Goal: Task Accomplishment & Management: Manage account settings

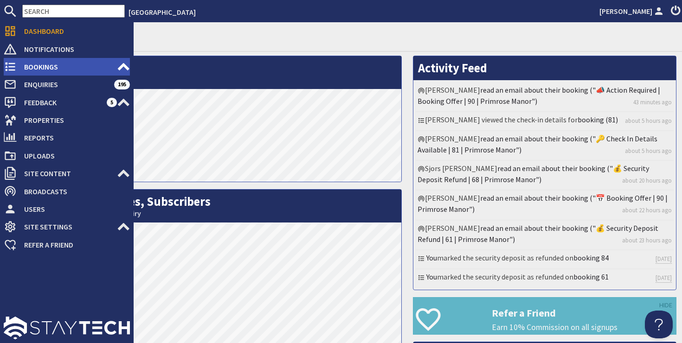
click at [51, 66] on span "Bookings" at bounding box center [67, 66] width 100 height 15
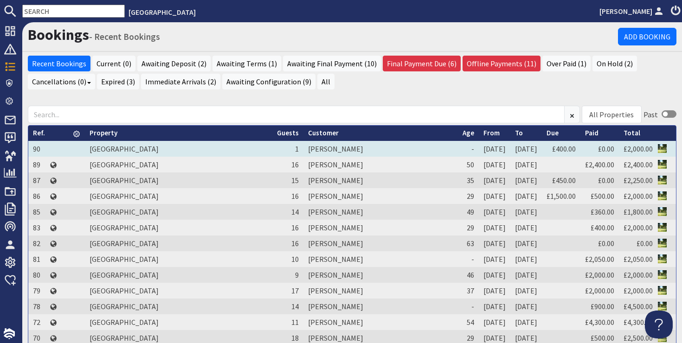
click at [304, 149] on td "[PERSON_NAME]" at bounding box center [381, 149] width 155 height 16
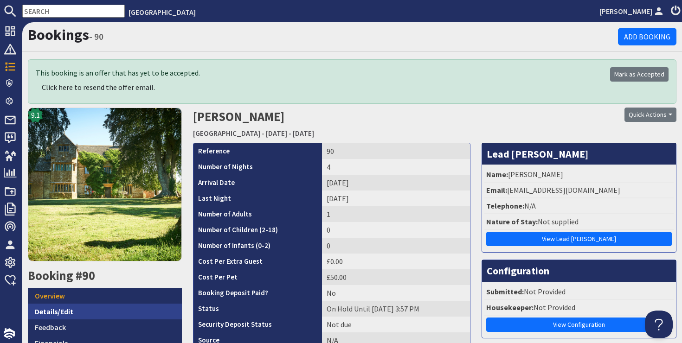
click at [47, 311] on link "Details/Edit" at bounding box center [105, 312] width 154 height 16
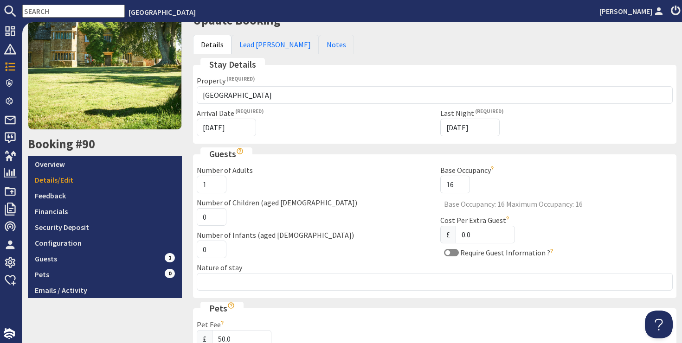
scroll to position [129, 0]
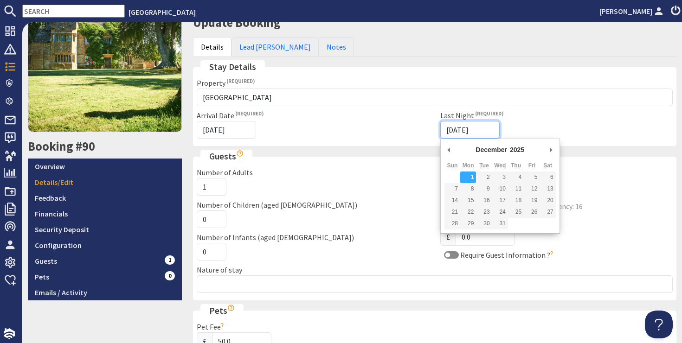
click at [453, 129] on input "[DATE]" at bounding box center [469, 130] width 59 height 18
click at [463, 131] on input "[DATE]" at bounding box center [469, 130] width 59 height 18
type input "[DATE]"
click at [400, 231] on div "Number of Adults 1 Number of Children (aged [DEMOGRAPHIC_DATA]) 0 Number of Inf…" at bounding box center [313, 215] width 244 height 97
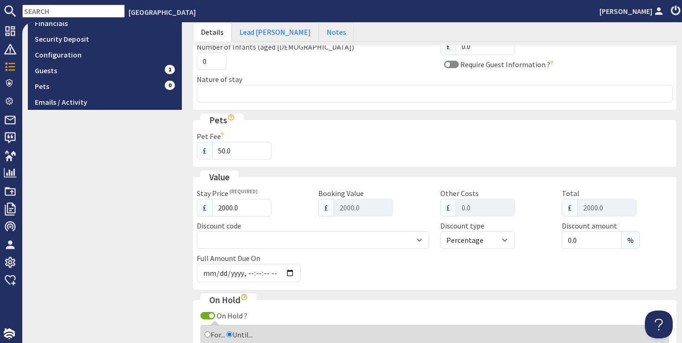
scroll to position [698, 0]
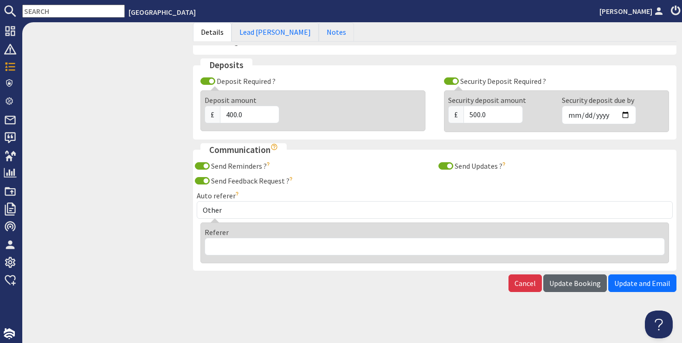
click at [593, 283] on span "Update Booking" at bounding box center [576, 283] width 52 height 9
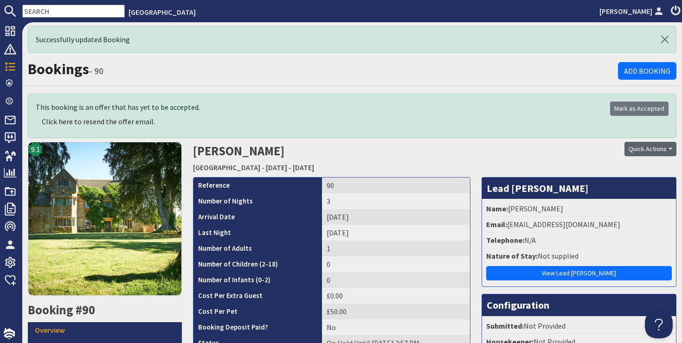
click at [647, 151] on button "Quick Actions" at bounding box center [651, 149] width 52 height 14
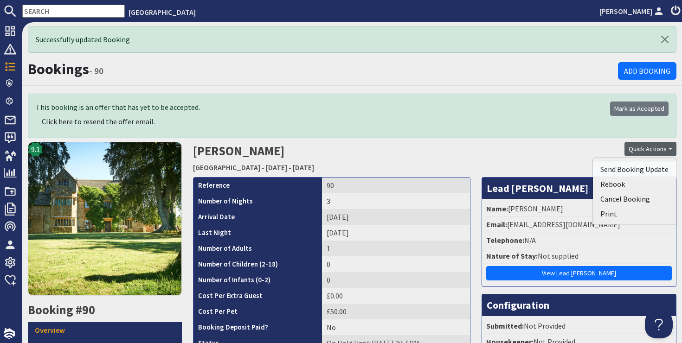
click at [638, 169] on span "Send Booking Update" at bounding box center [635, 169] width 68 height 9
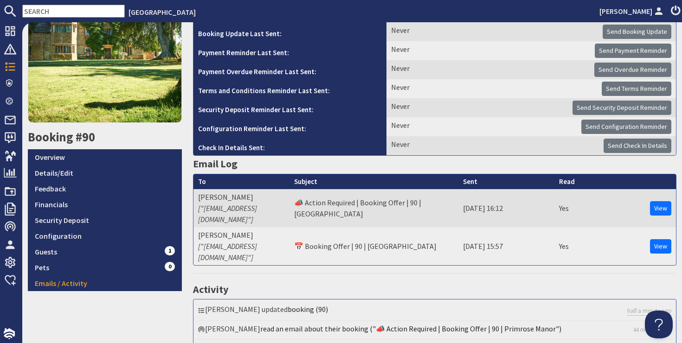
scroll to position [240, 0]
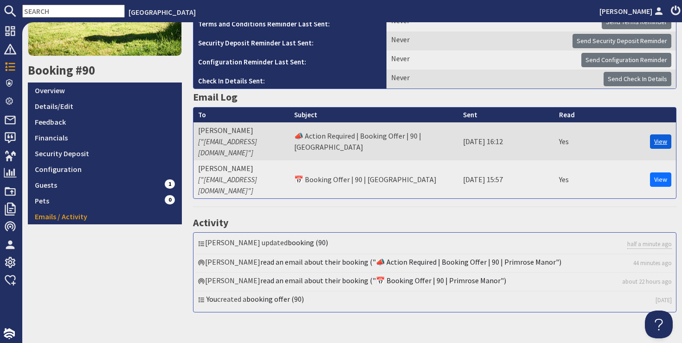
click at [654, 136] on link "View" at bounding box center [660, 142] width 21 height 14
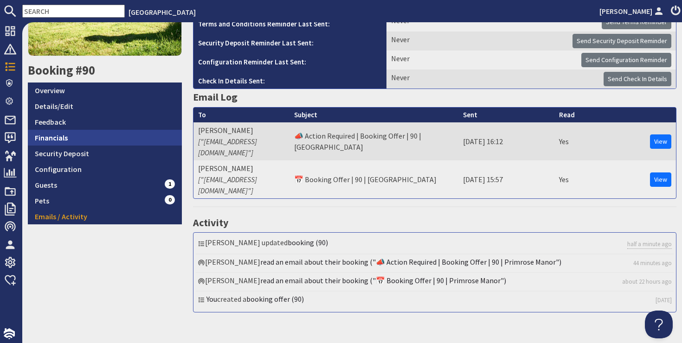
scroll to position [175, 0]
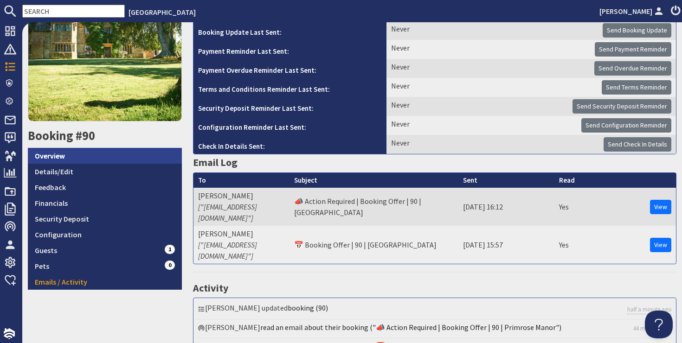
click at [65, 155] on link "Overview" at bounding box center [105, 156] width 154 height 16
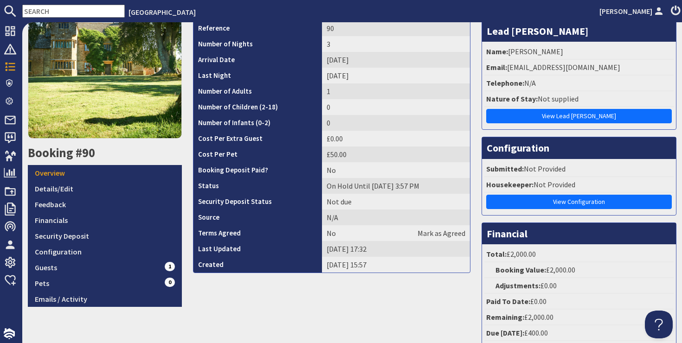
scroll to position [125, 0]
